Goal: Find specific page/section: Find specific page/section

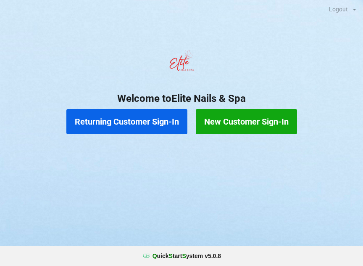
click at [108, 120] on button "Returning Customer Sign-In" at bounding box center [126, 121] width 121 height 25
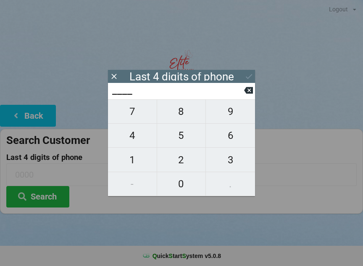
click at [135, 137] on span "4" at bounding box center [132, 135] width 49 height 18
type input "4___"
click at [238, 142] on span "6" at bounding box center [230, 135] width 49 height 18
type input "46__"
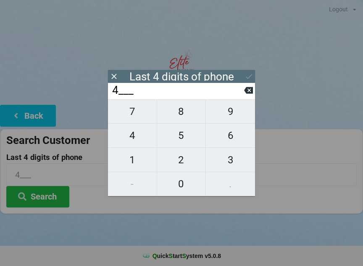
type input "46__"
click at [230, 165] on span "3" at bounding box center [230, 160] width 49 height 18
type input "463_"
click at [184, 161] on span "2" at bounding box center [181, 160] width 49 height 18
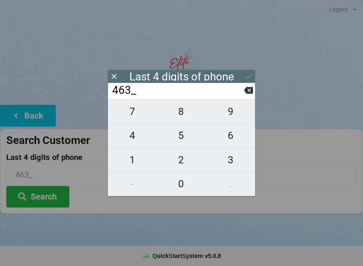
type input "4632"
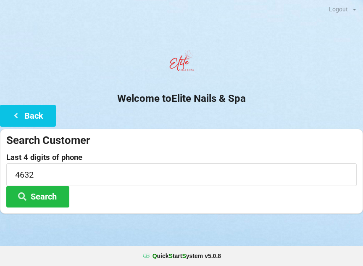
click at [41, 189] on button "Search" at bounding box center [37, 196] width 63 height 21
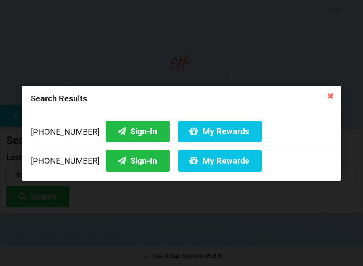
click at [125, 163] on button "Sign-In" at bounding box center [138, 160] width 64 height 21
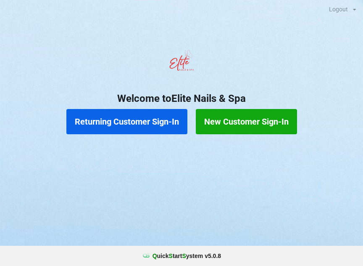
click at [137, 122] on button "Returning Customer Sign-In" at bounding box center [126, 121] width 121 height 25
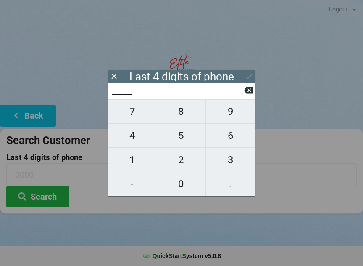
click at [132, 141] on span "4" at bounding box center [132, 135] width 49 height 18
type input "4___"
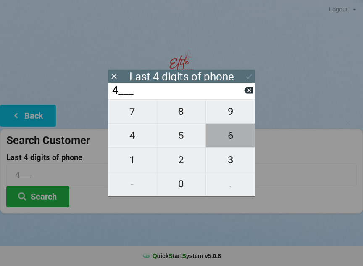
click at [233, 138] on span "6" at bounding box center [230, 135] width 49 height 18
type input "46__"
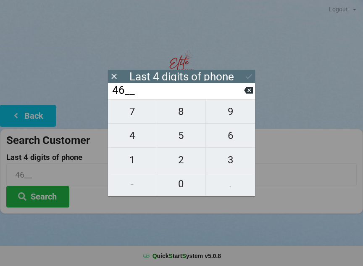
click at [232, 159] on span "3" at bounding box center [230, 160] width 49 height 18
type input "463_"
click at [187, 163] on span "2" at bounding box center [181, 160] width 49 height 18
type input "4632"
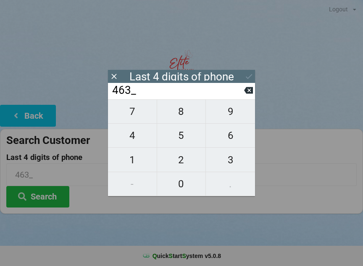
type input "4632"
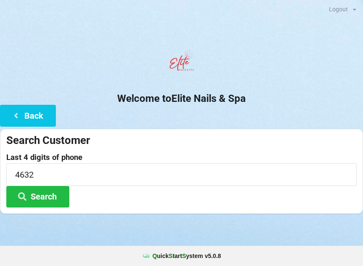
click at [38, 194] on button "Search" at bounding box center [37, 196] width 63 height 21
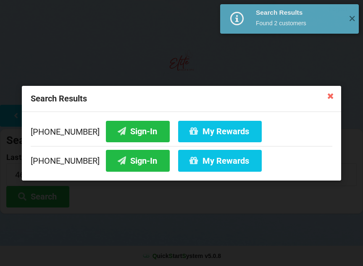
click at [216, 161] on button "My Rewards" at bounding box center [220, 160] width 84 height 21
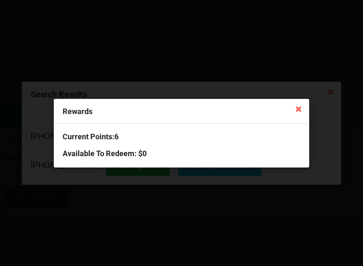
click at [292, 106] on icon at bounding box center [298, 108] width 13 height 13
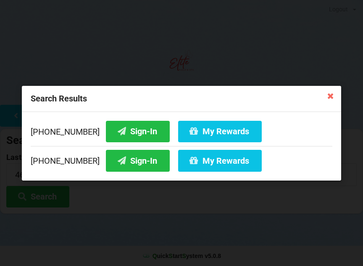
click at [331, 92] on icon at bounding box center [329, 95] width 13 height 13
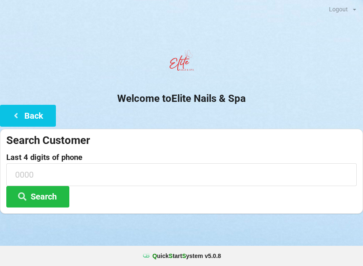
click at [34, 116] on button "Back" at bounding box center [28, 115] width 56 height 21
